Goal: Navigation & Orientation: Understand site structure

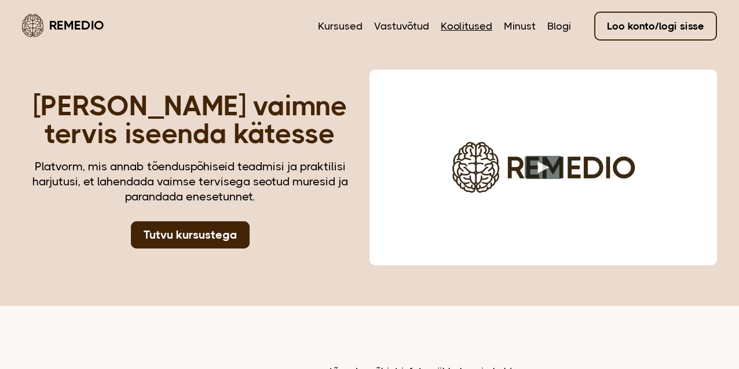
click at [464, 22] on link "Koolitused" at bounding box center [467, 26] width 52 height 15
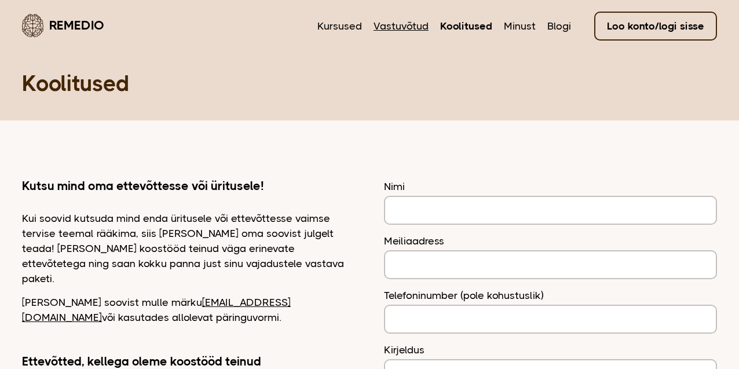
click at [409, 30] on link "Vastuvõtud" at bounding box center [400, 26] width 55 height 15
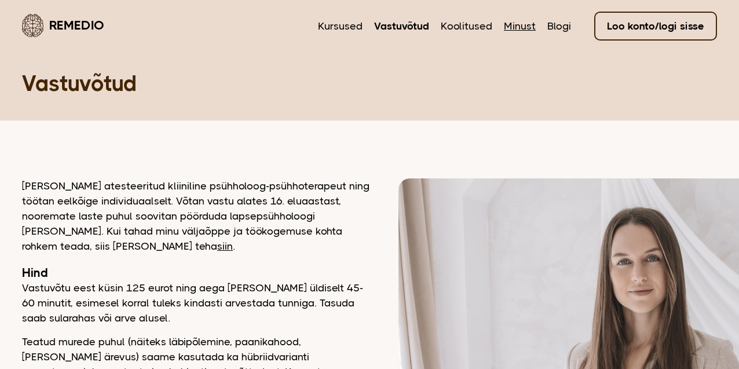
click at [531, 30] on link "Minust" at bounding box center [520, 26] width 32 height 15
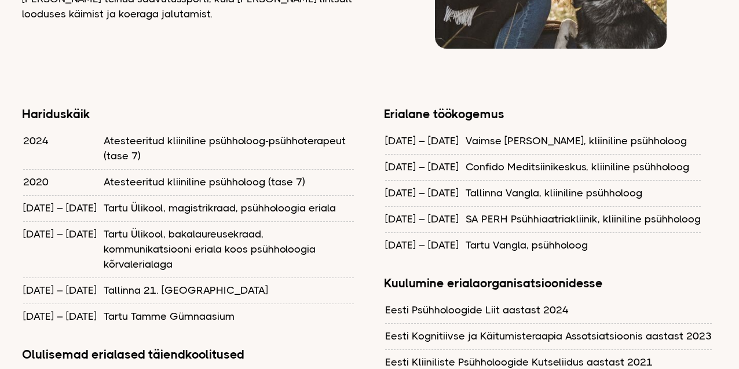
scroll to position [973, 0]
